Goal: Information Seeking & Learning: Learn about a topic

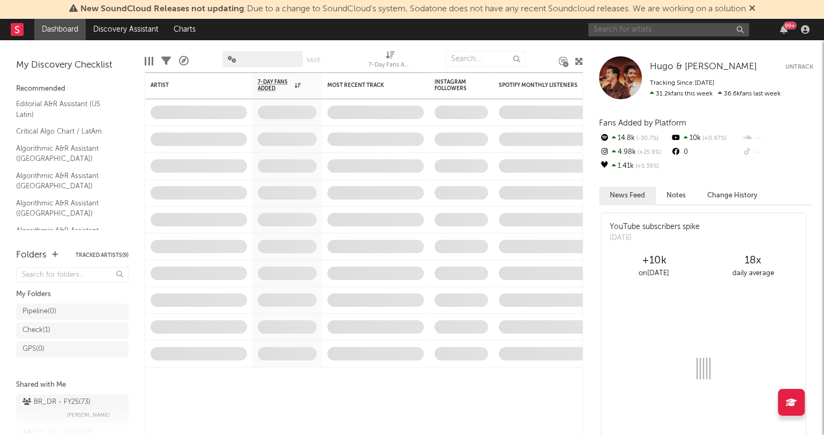
click at [648, 32] on input "text" at bounding box center [668, 29] width 161 height 13
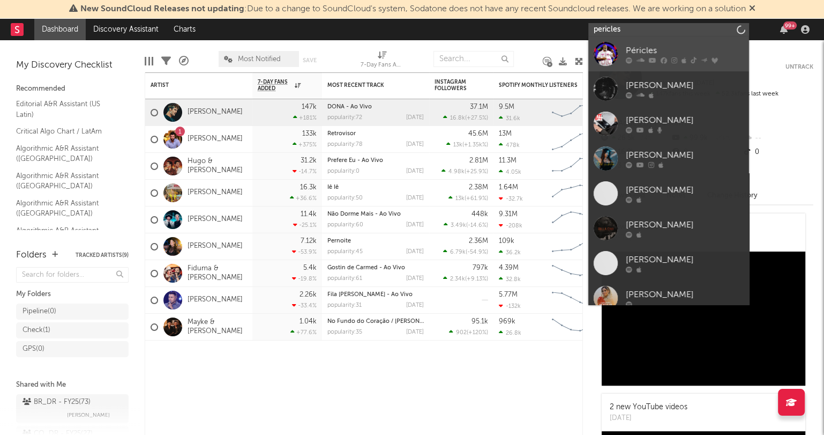
type input "pericles"
click at [662, 48] on div "Péricles" at bounding box center [685, 50] width 118 height 13
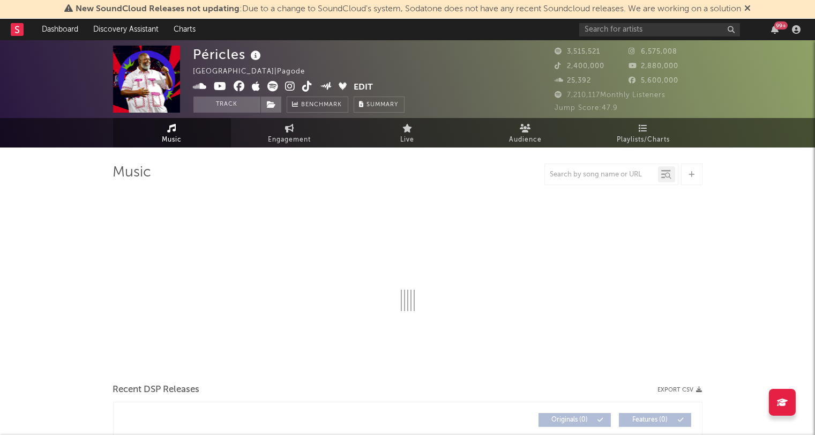
select select "6m"
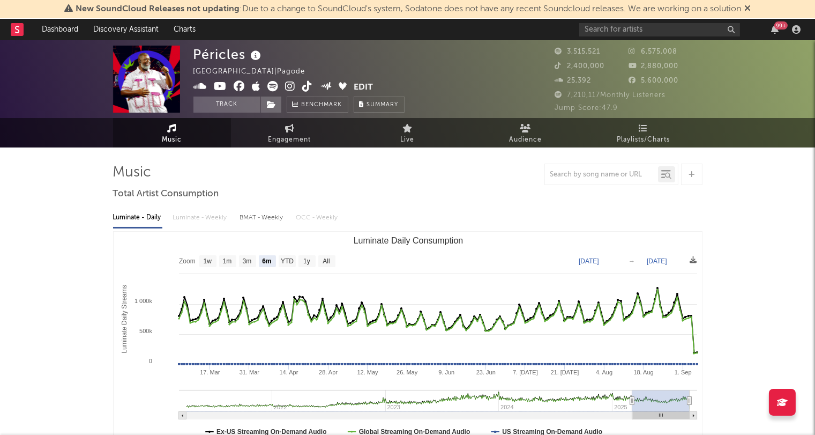
click at [265, 219] on div "BMAT - Weekly" at bounding box center [263, 217] width 46 height 18
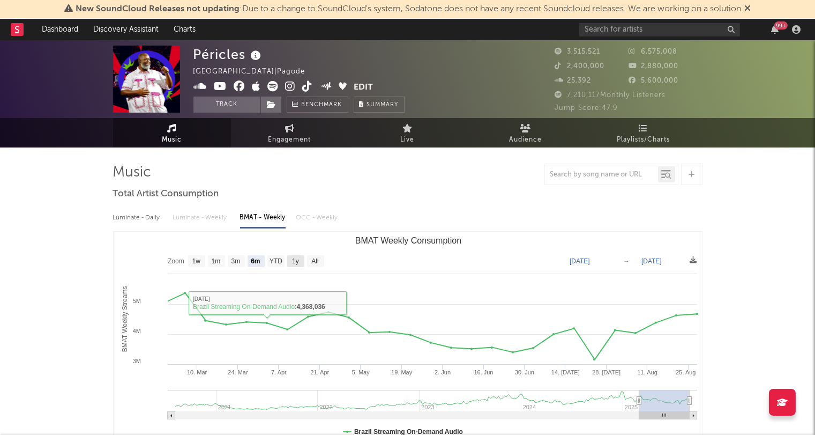
click at [302, 259] on rect "BMAT Weekly Consumption" at bounding box center [295, 261] width 17 height 12
select select "1y"
type input "[DATE]"
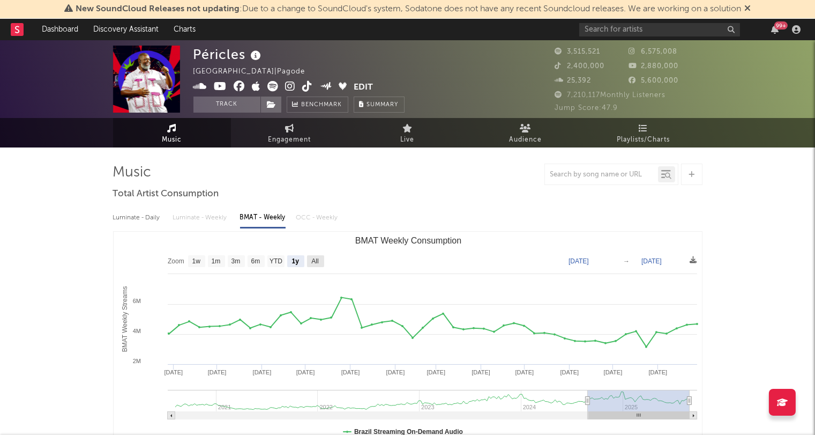
click at [321, 262] on rect "BMAT Weekly Consumption" at bounding box center [315, 261] width 17 height 12
select select "All"
type input "[DATE]"
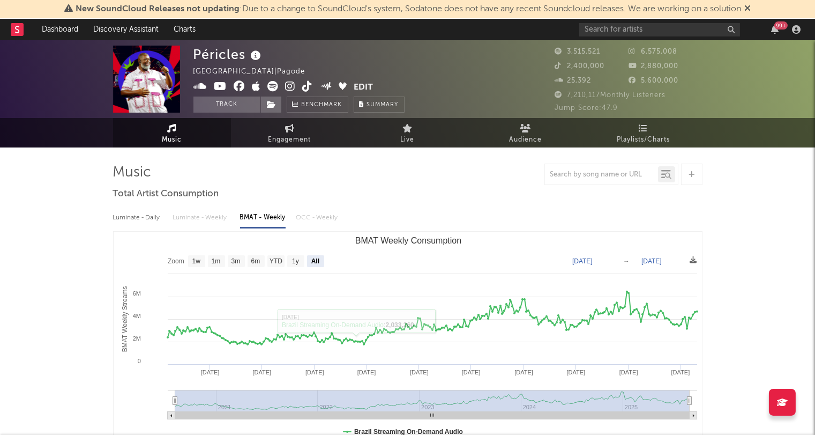
click at [466, 180] on div at bounding box center [407, 173] width 589 height 21
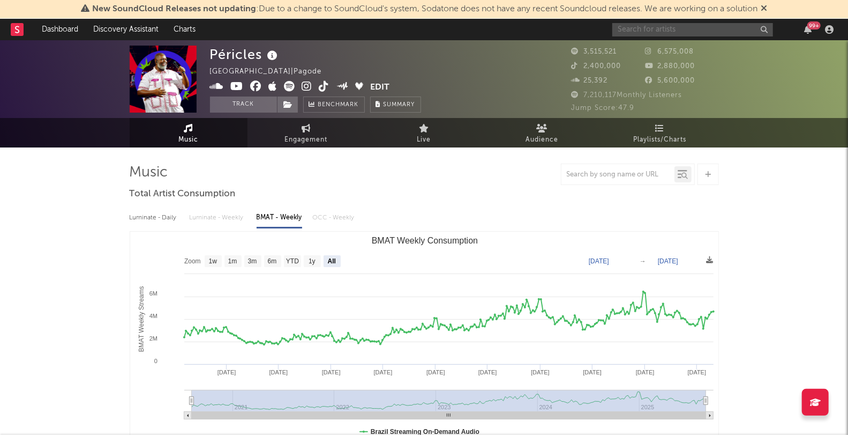
click at [704, 33] on input "text" at bounding box center [692, 29] width 161 height 13
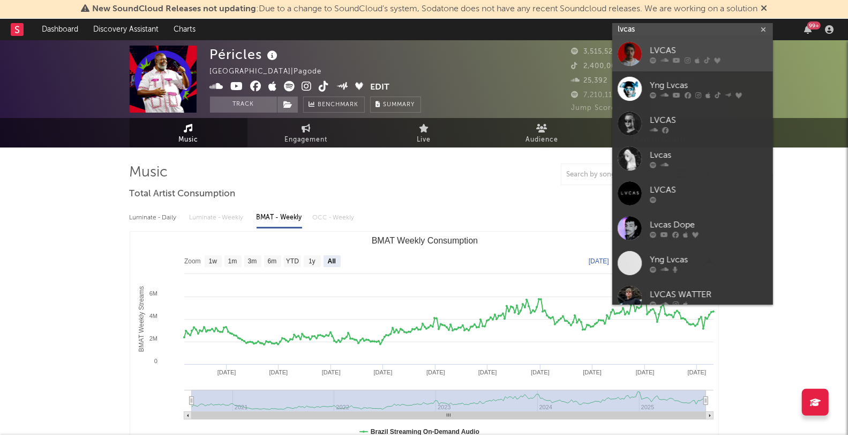
type input "lvcas"
click at [684, 51] on div "LVCAS" at bounding box center [709, 50] width 118 height 13
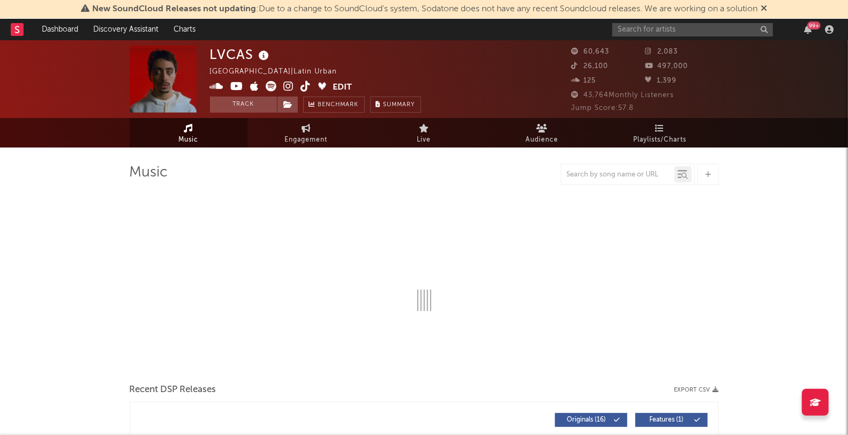
select select "6m"
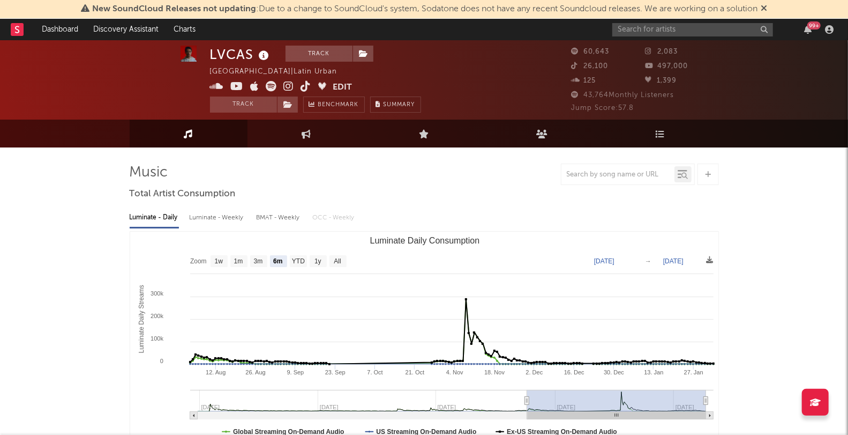
scroll to position [9, 0]
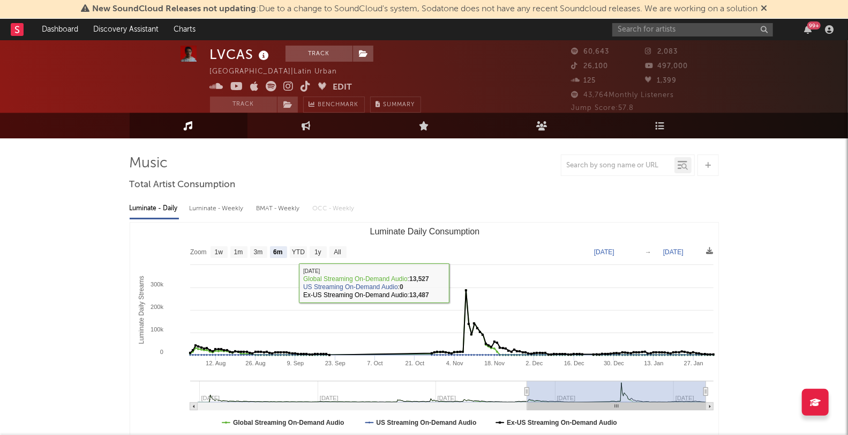
click at [218, 207] on div "Luminate - Weekly" at bounding box center [218, 208] width 56 height 18
select select "6m"
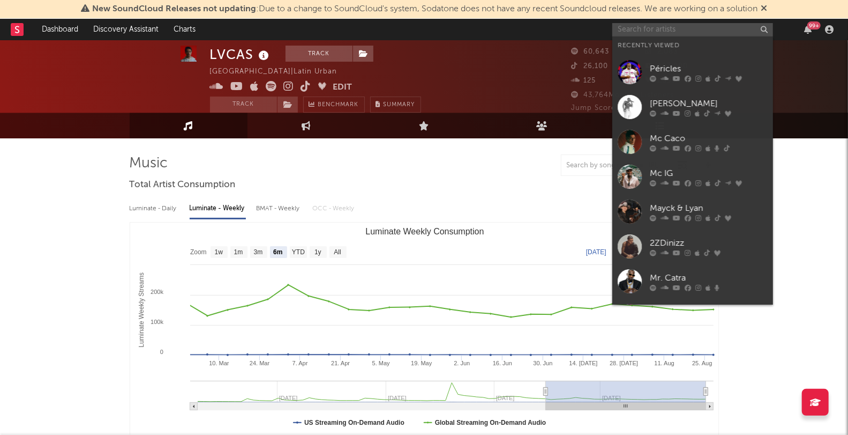
click at [673, 26] on input "text" at bounding box center [692, 29] width 161 height 13
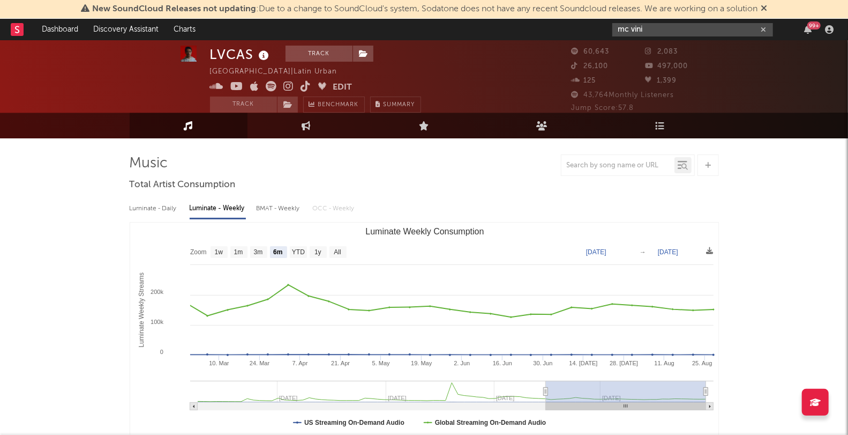
drag, startPoint x: 651, startPoint y: 28, endPoint x: 586, endPoint y: 28, distance: 64.8
click at [586, 28] on nav "Dashboard Discovery Assistant Charts mc vini 99 +" at bounding box center [424, 29] width 848 height 21
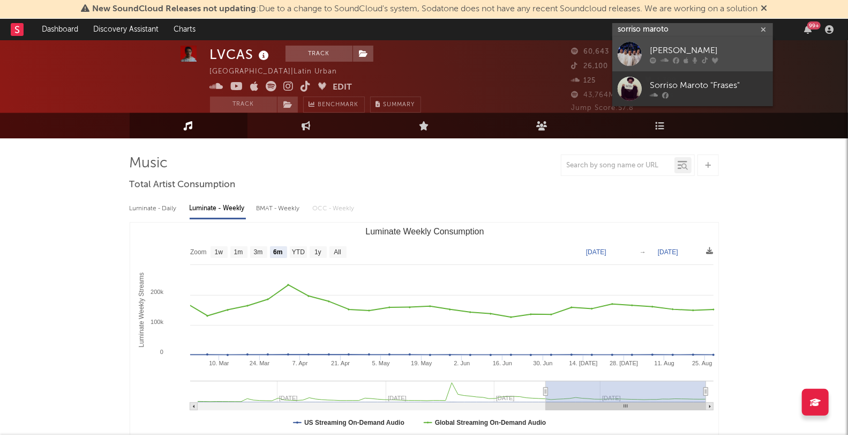
type input "sorriso maroto"
click at [667, 53] on div "[PERSON_NAME]" at bounding box center [709, 50] width 118 height 13
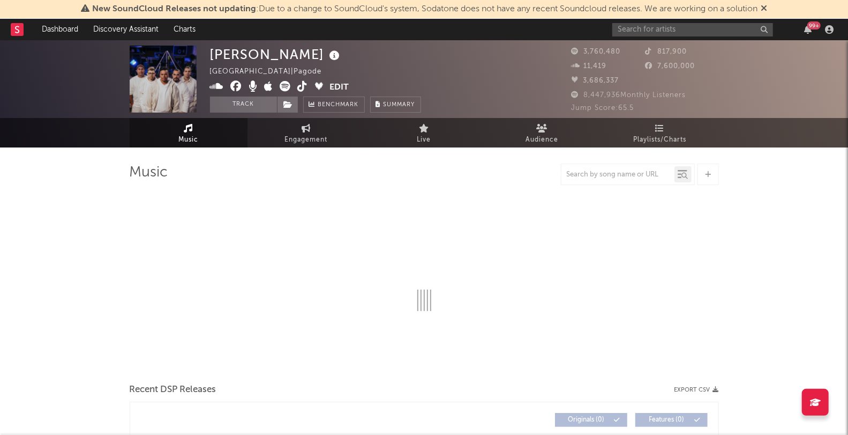
select select "6m"
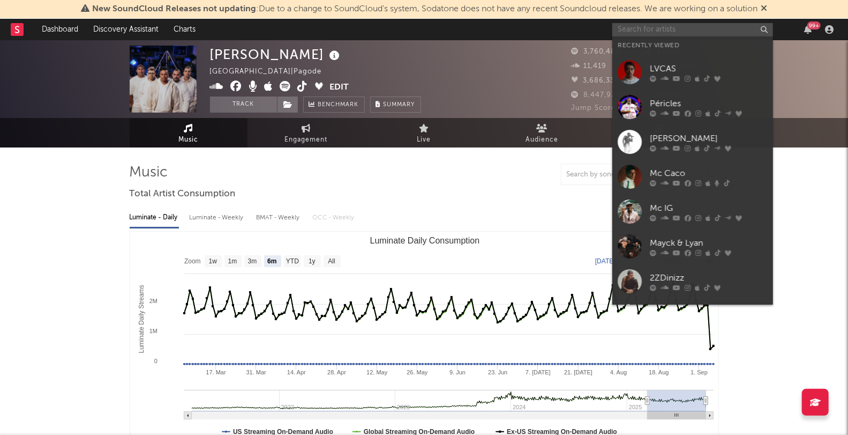
click at [675, 31] on input "text" at bounding box center [692, 29] width 161 height 13
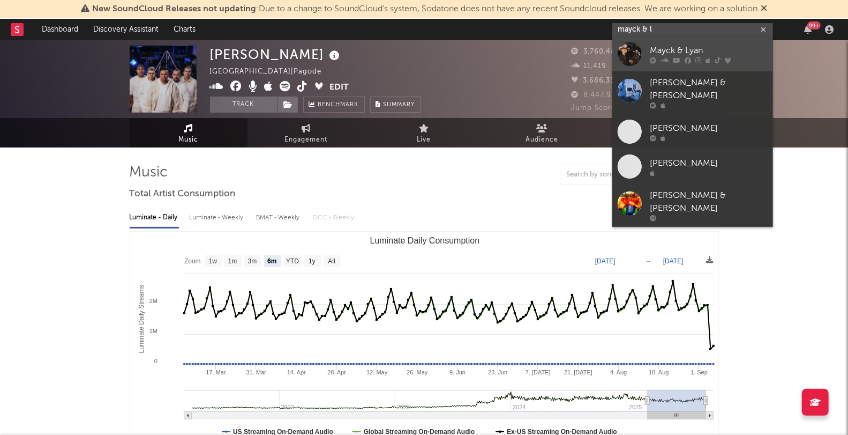
type input "mayck & l"
click at [694, 48] on div "Mayck & Lyan" at bounding box center [709, 50] width 118 height 13
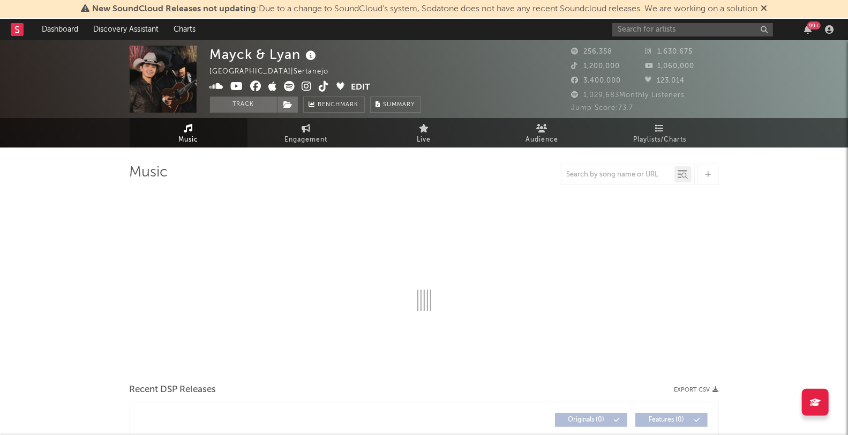
select select "6m"
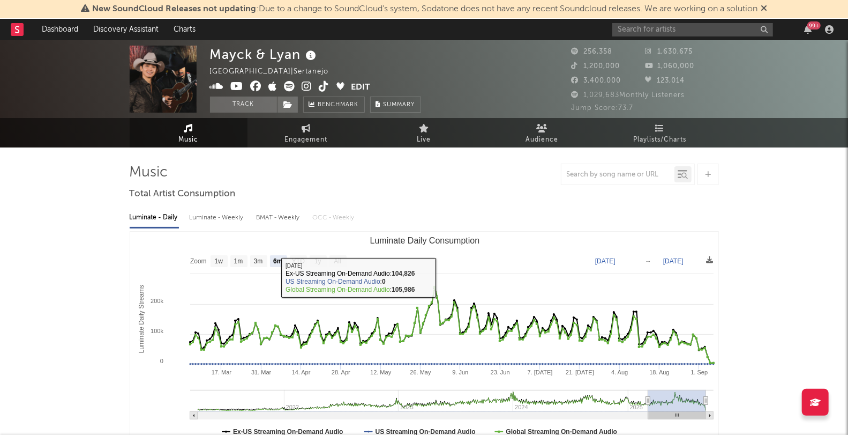
click at [237, 217] on div "Luminate - Weekly" at bounding box center [218, 217] width 56 height 18
select select "6m"
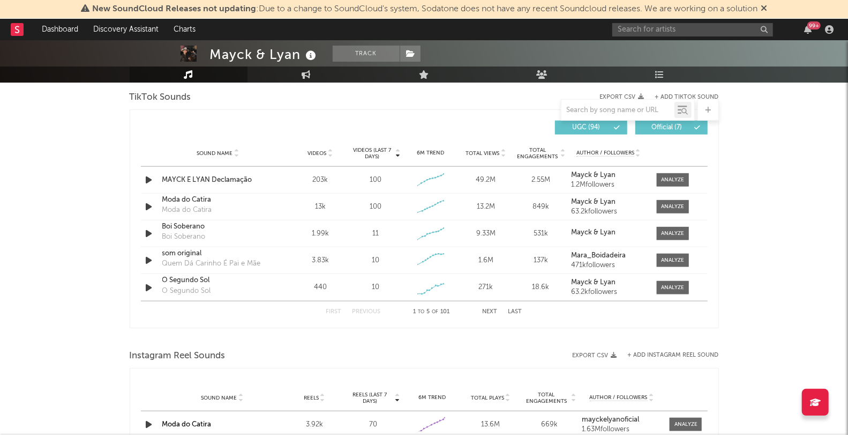
scroll to position [713, 0]
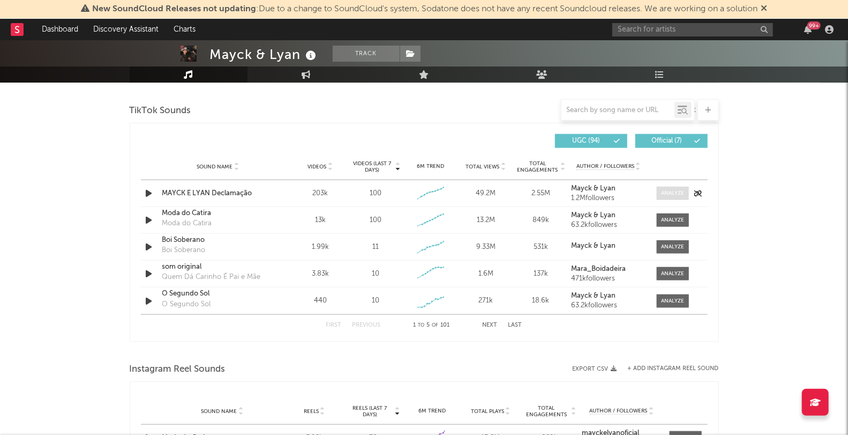
click at [668, 197] on span at bounding box center [673, 192] width 32 height 13
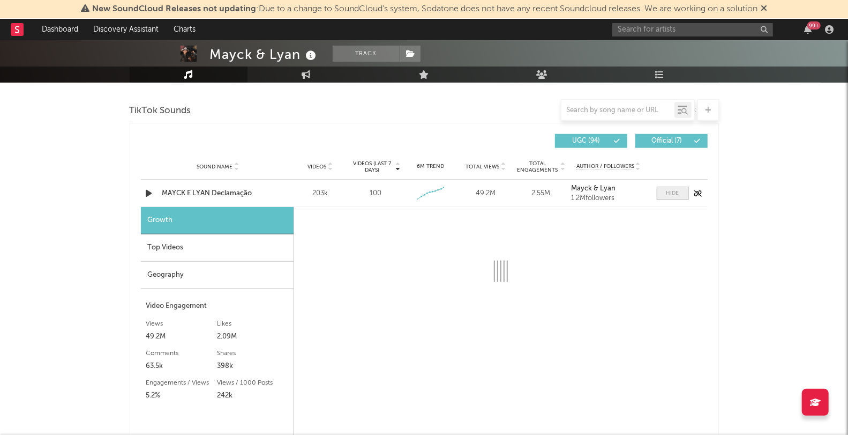
click at [668, 197] on span at bounding box center [673, 192] width 32 height 13
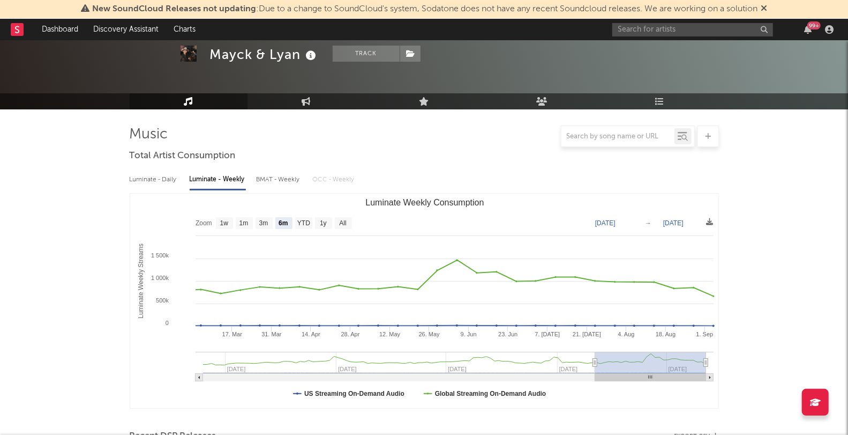
scroll to position [0, 0]
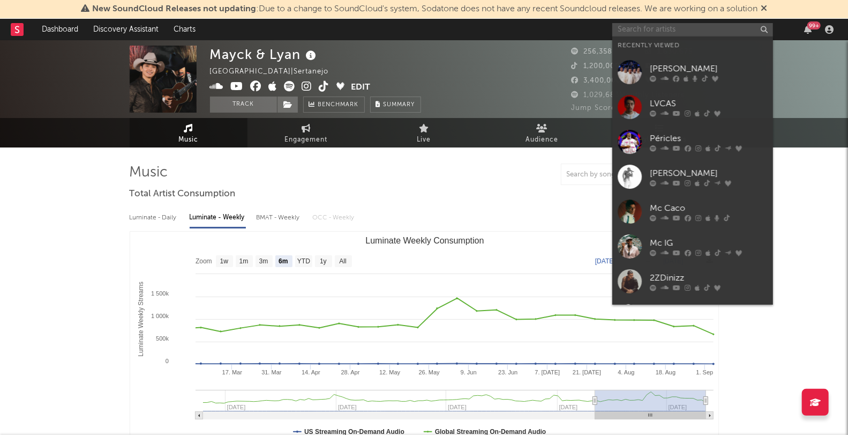
click at [630, 28] on input "text" at bounding box center [692, 29] width 161 height 13
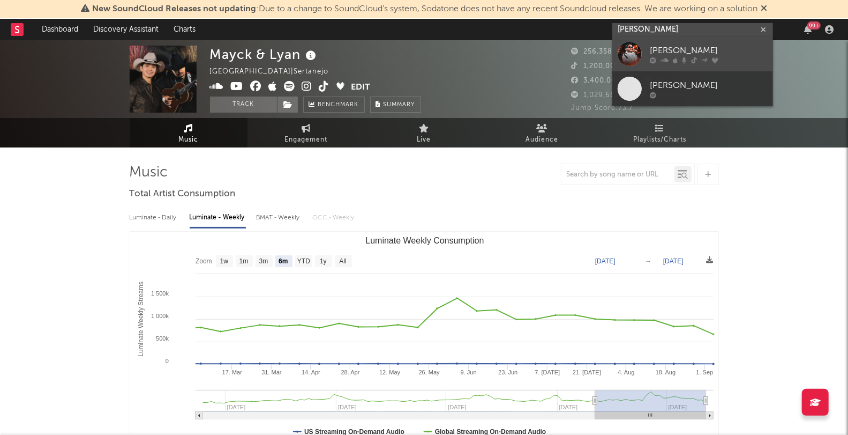
type input "[PERSON_NAME]"
click at [682, 50] on div "[PERSON_NAME]" at bounding box center [709, 50] width 118 height 13
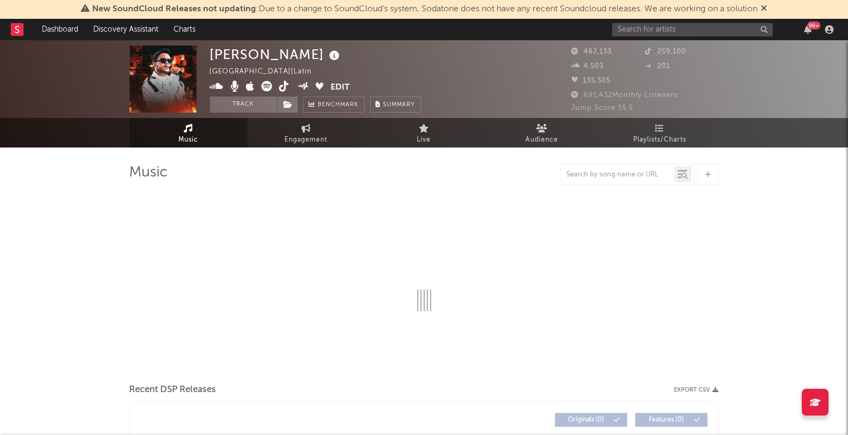
select select "6m"
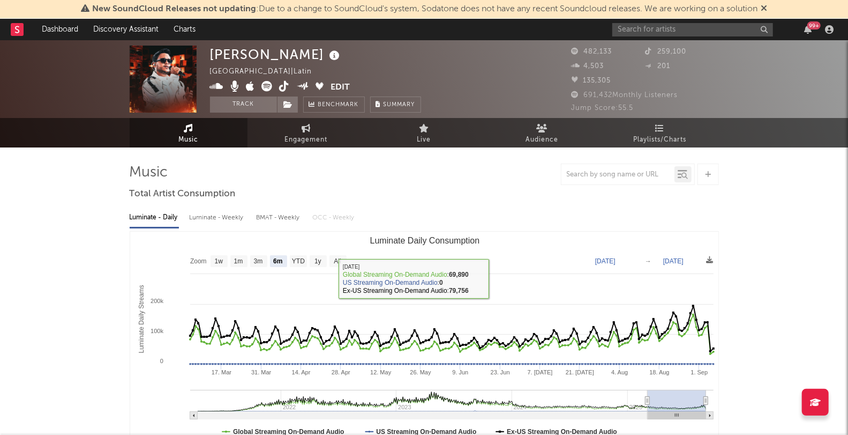
click at [227, 220] on div "Luminate - Weekly" at bounding box center [218, 217] width 56 height 18
select select "6m"
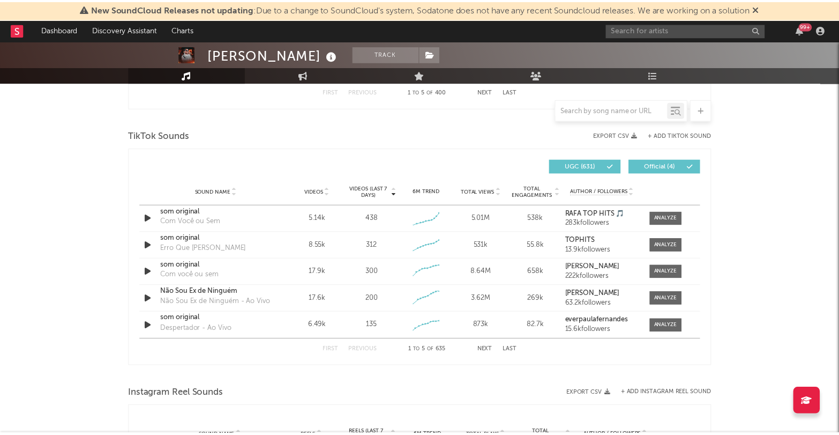
scroll to position [683, 0]
